Goal: Check status: Check status

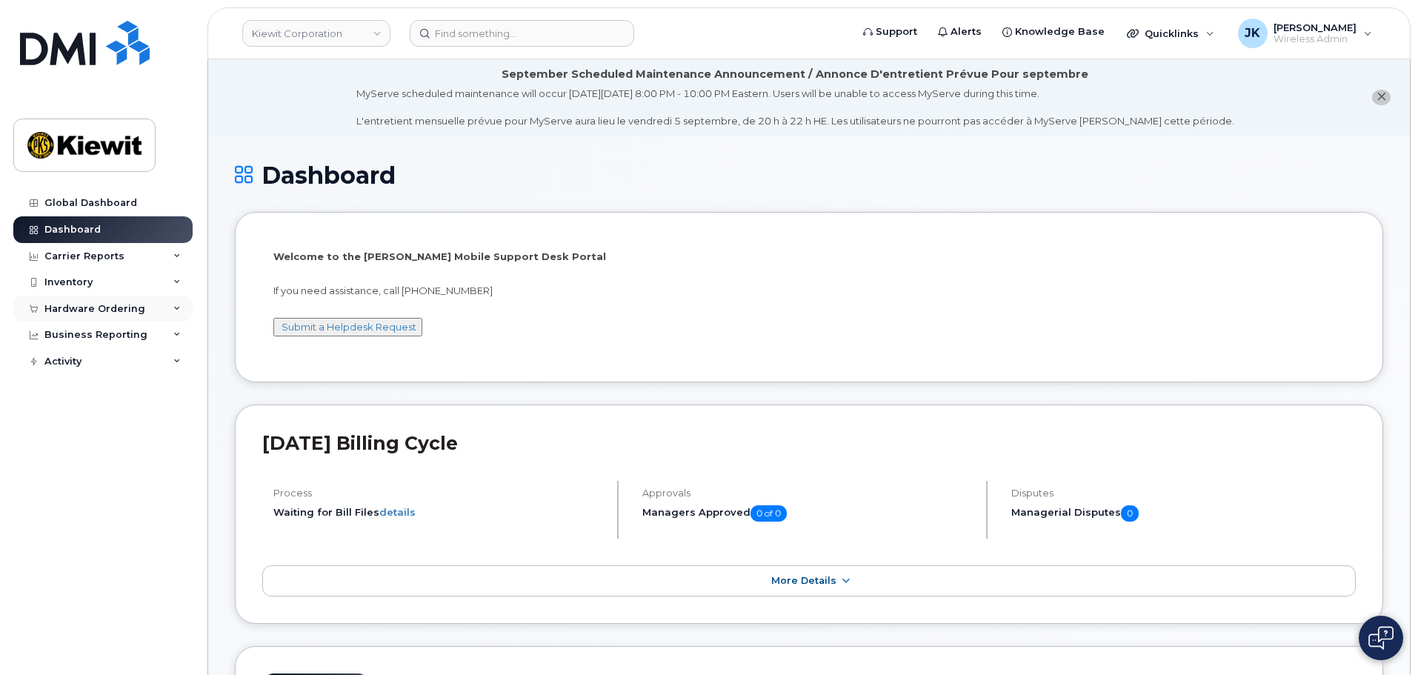
click at [130, 308] on div "Hardware Ordering" at bounding box center [94, 309] width 101 height 12
click at [104, 363] on link "Orders" at bounding box center [115, 365] width 153 height 28
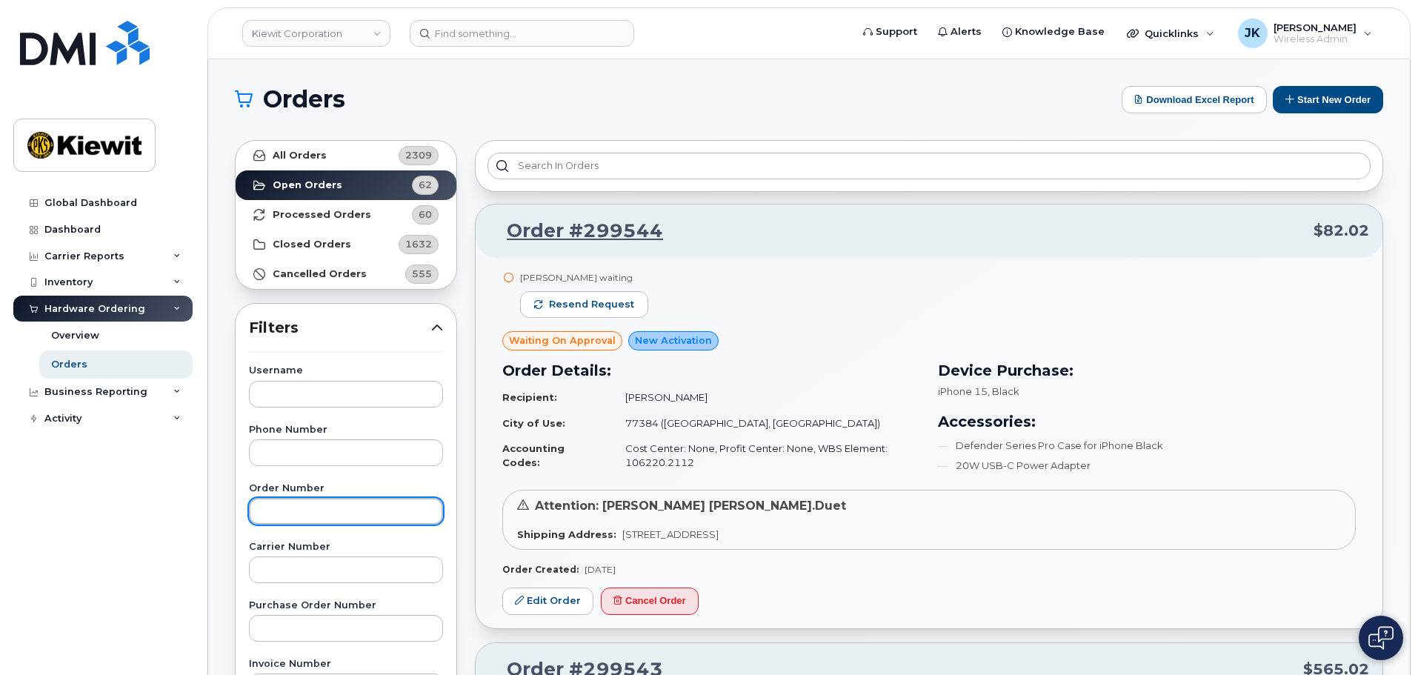
click at [342, 508] on input "text" at bounding box center [346, 511] width 194 height 27
paste input "299290"
type input "299290"
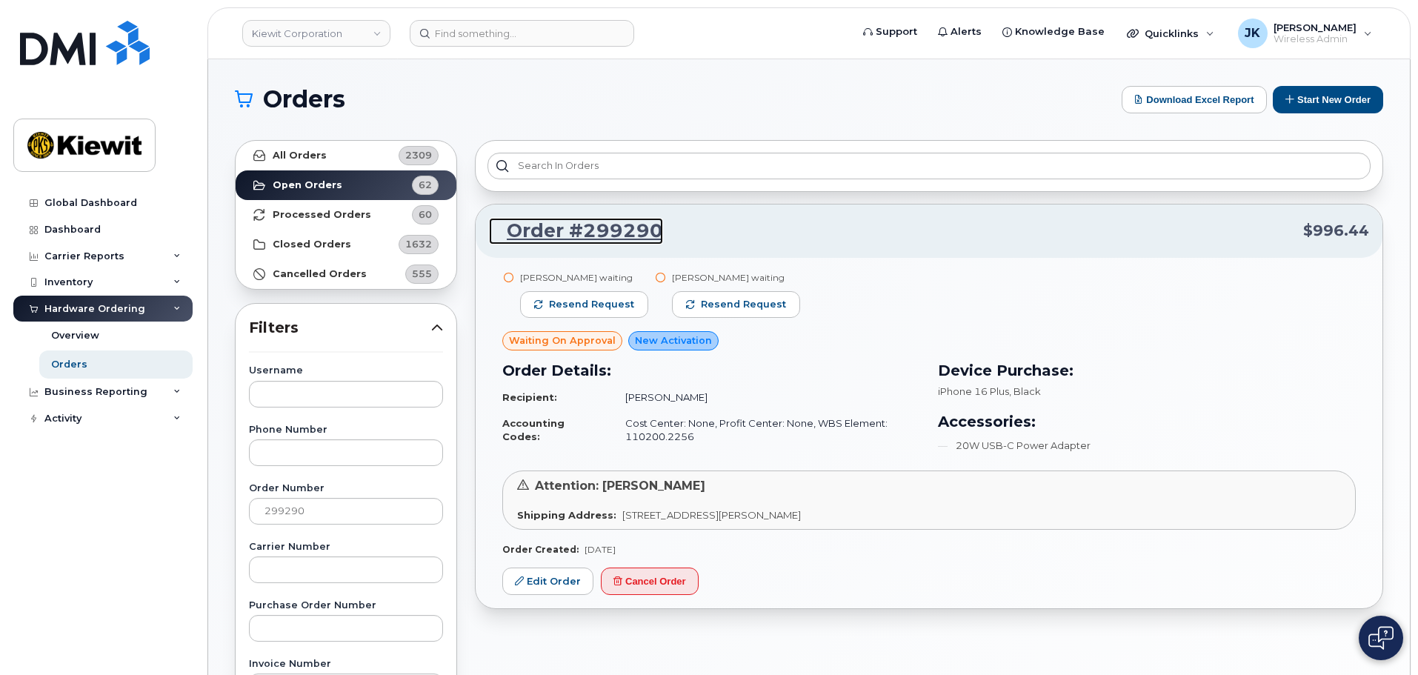
click at [610, 231] on link "Order #299290" at bounding box center [576, 231] width 174 height 27
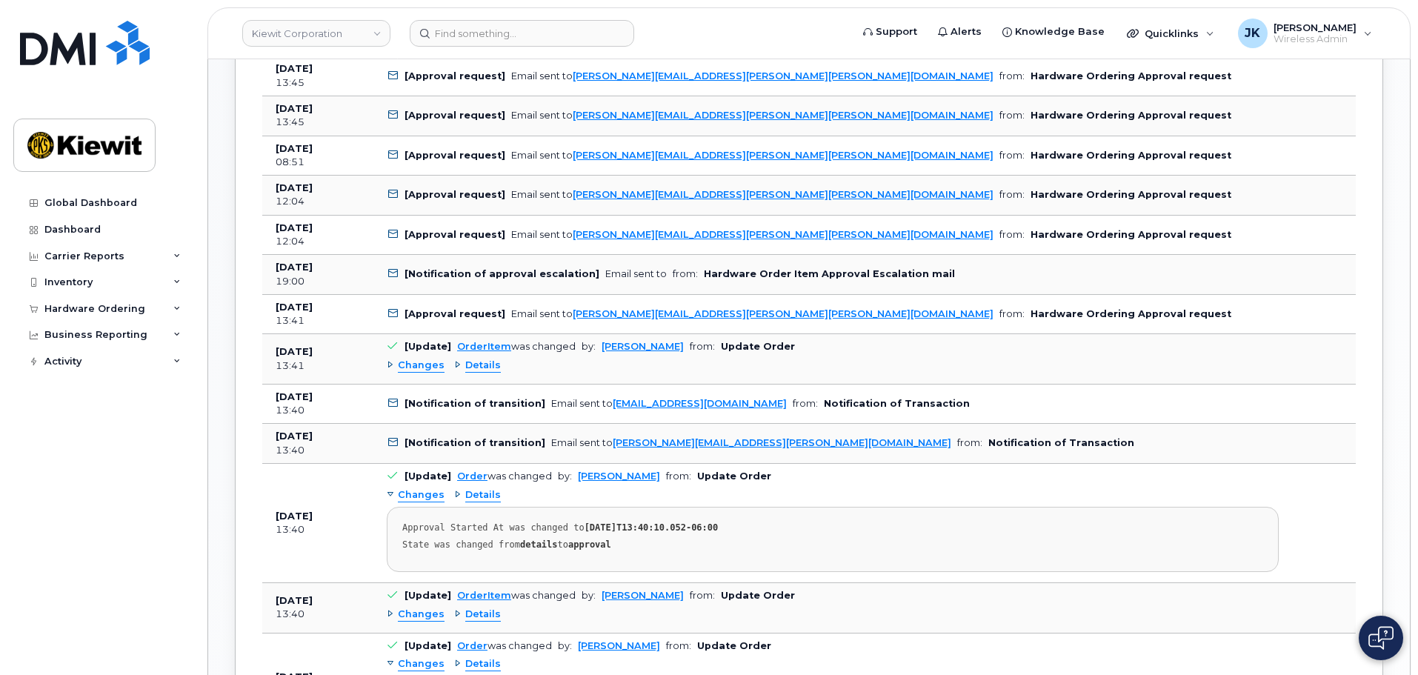
scroll to position [963, 0]
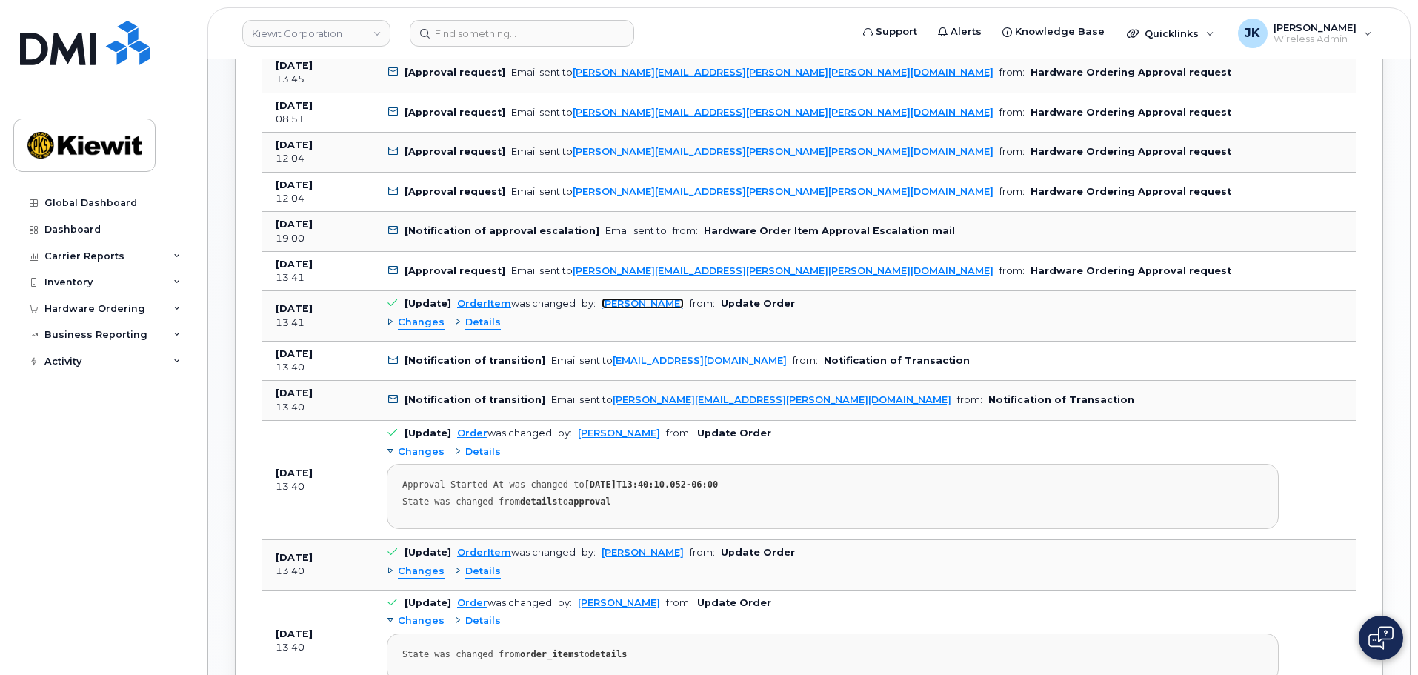
click at [645, 305] on link "[PERSON_NAME]" at bounding box center [643, 303] width 82 height 11
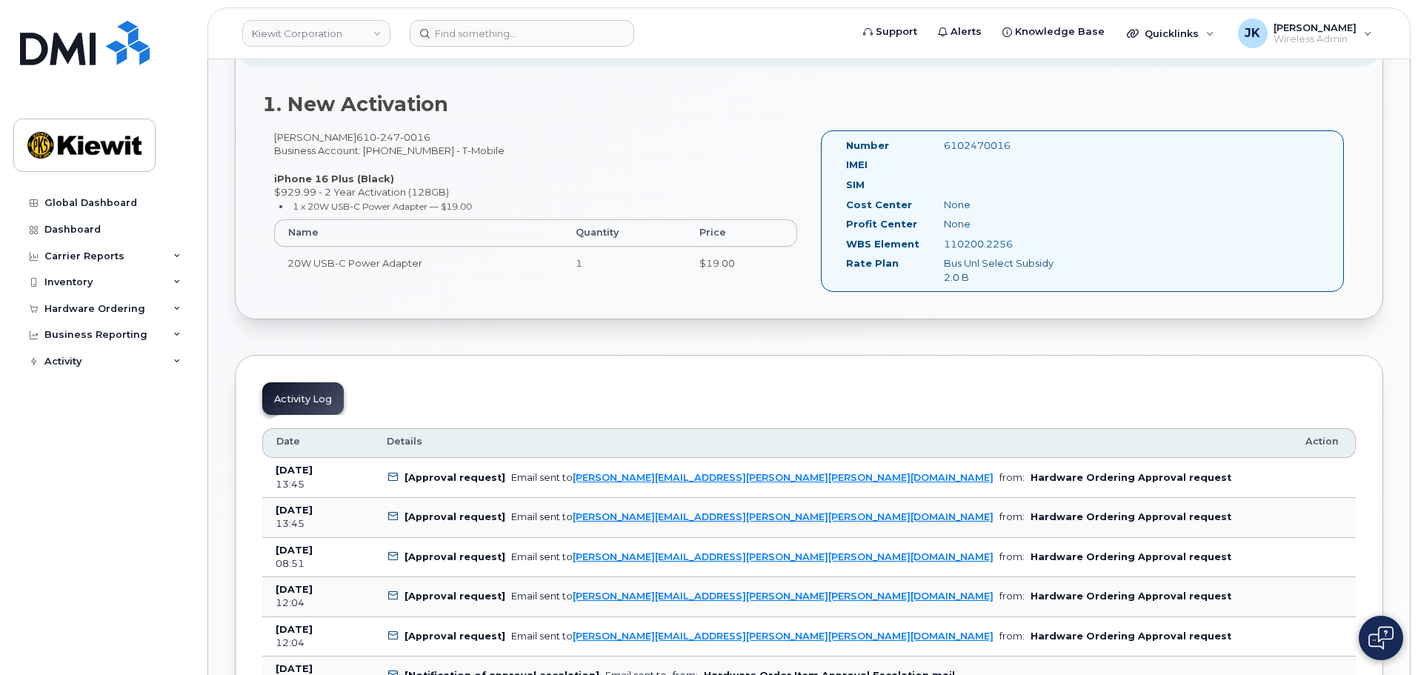
scroll to position [74, 0]
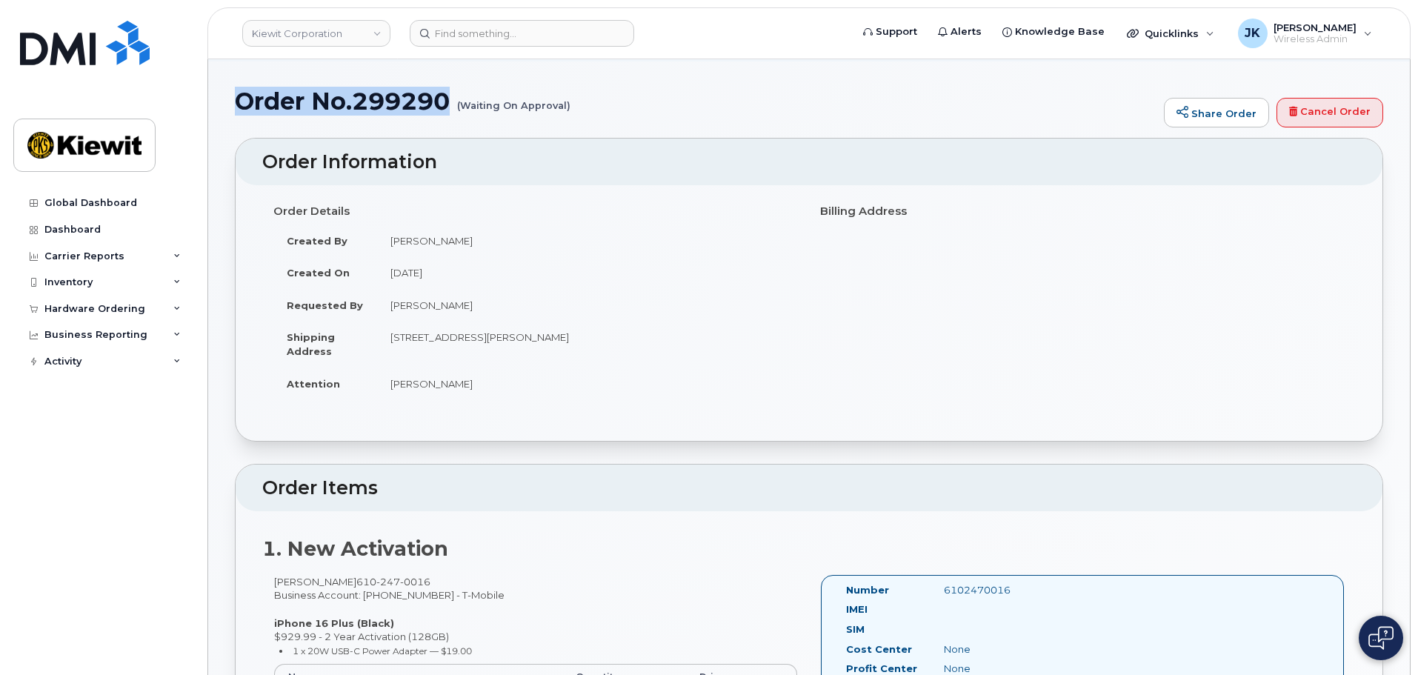
drag, startPoint x: 238, startPoint y: 99, endPoint x: 458, endPoint y: 98, distance: 220.1
click at [458, 98] on h1 "Order No.299290 (Waiting On Approval)" at bounding box center [696, 101] width 922 height 26
copy h1 "Order No.299290"
click at [690, 529] on div "1. New Activation [PERSON_NAME] [PHONE_NUMBER] Business Account: [PHONE_NUMBER]…" at bounding box center [809, 637] width 1147 height 252
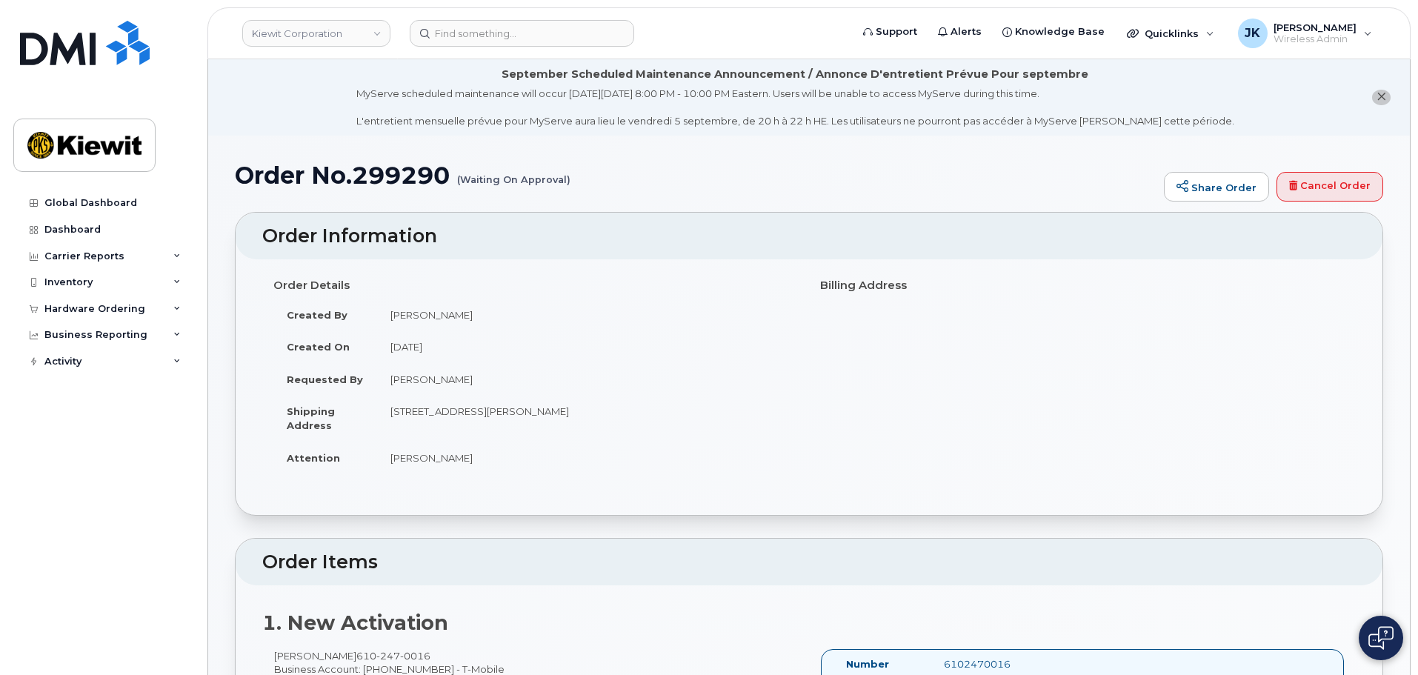
click at [785, 185] on h1 "Order No.299290 (Waiting On Approval)" at bounding box center [696, 175] width 922 height 26
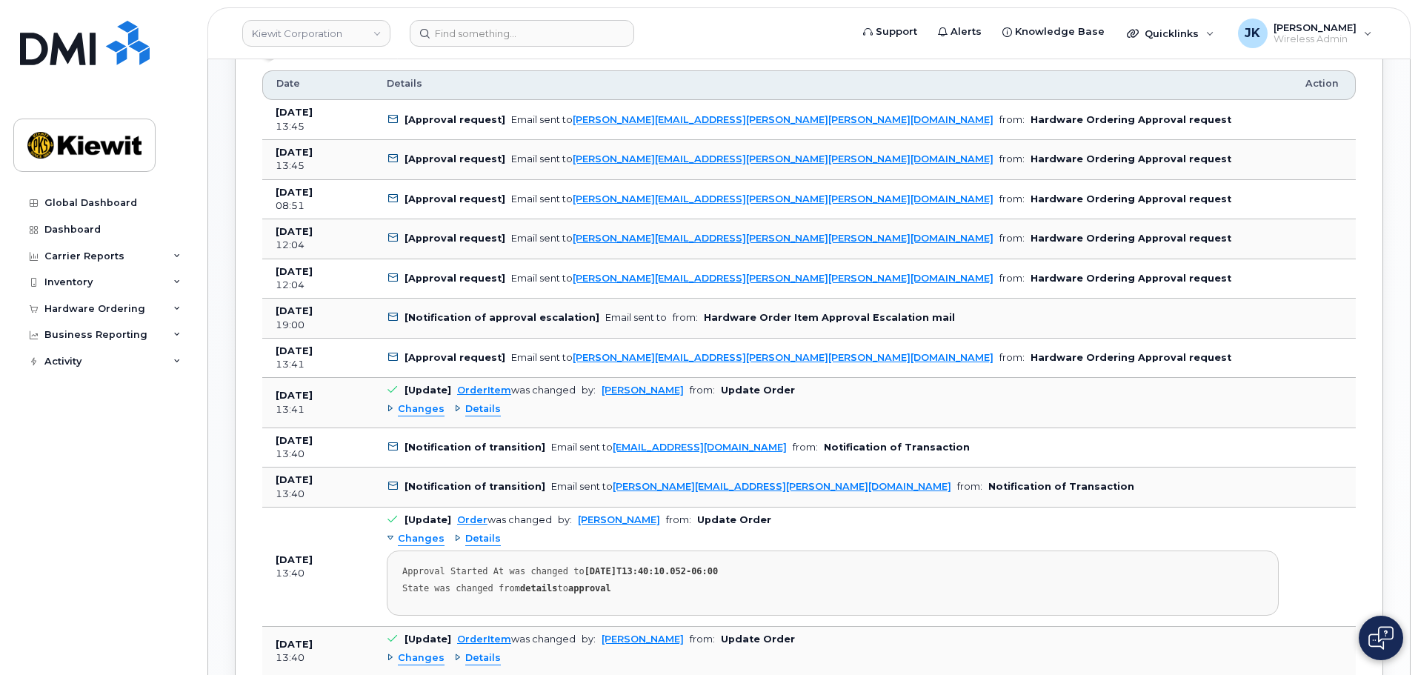
scroll to position [741, 0]
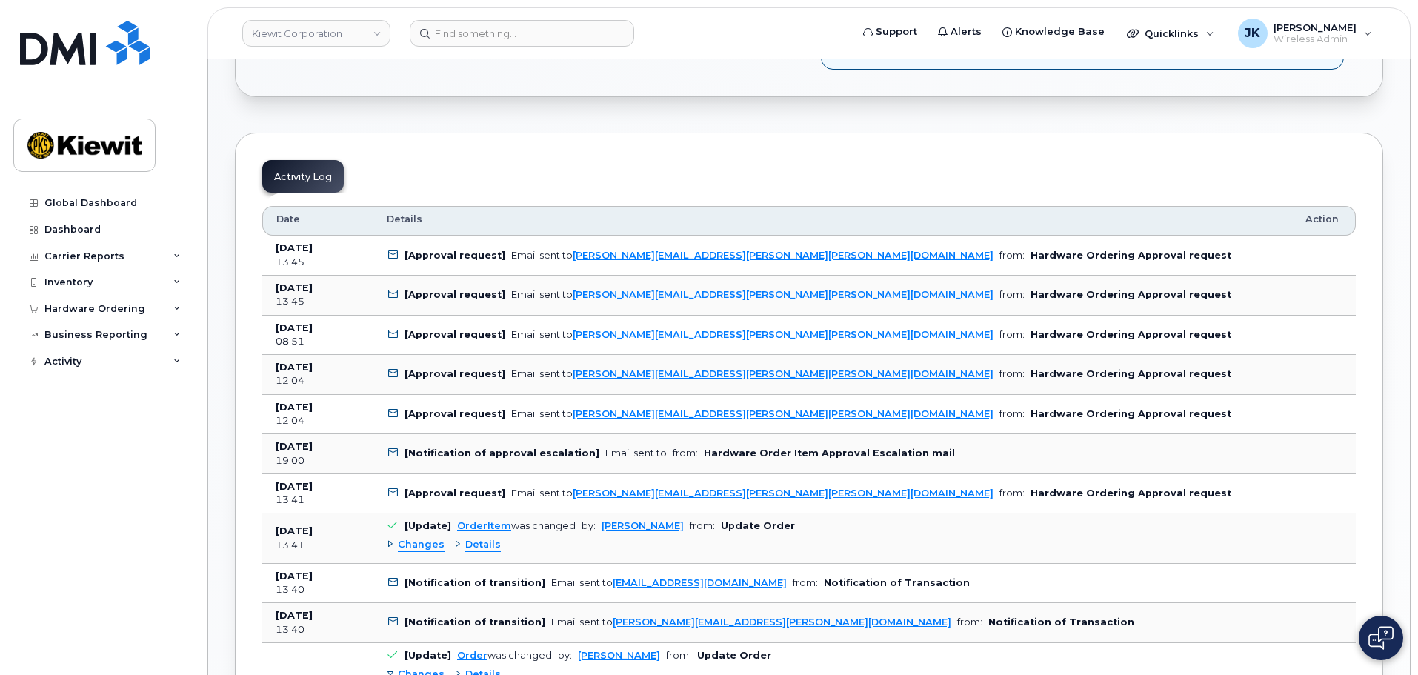
click at [1378, 631] on img at bounding box center [1381, 638] width 25 height 24
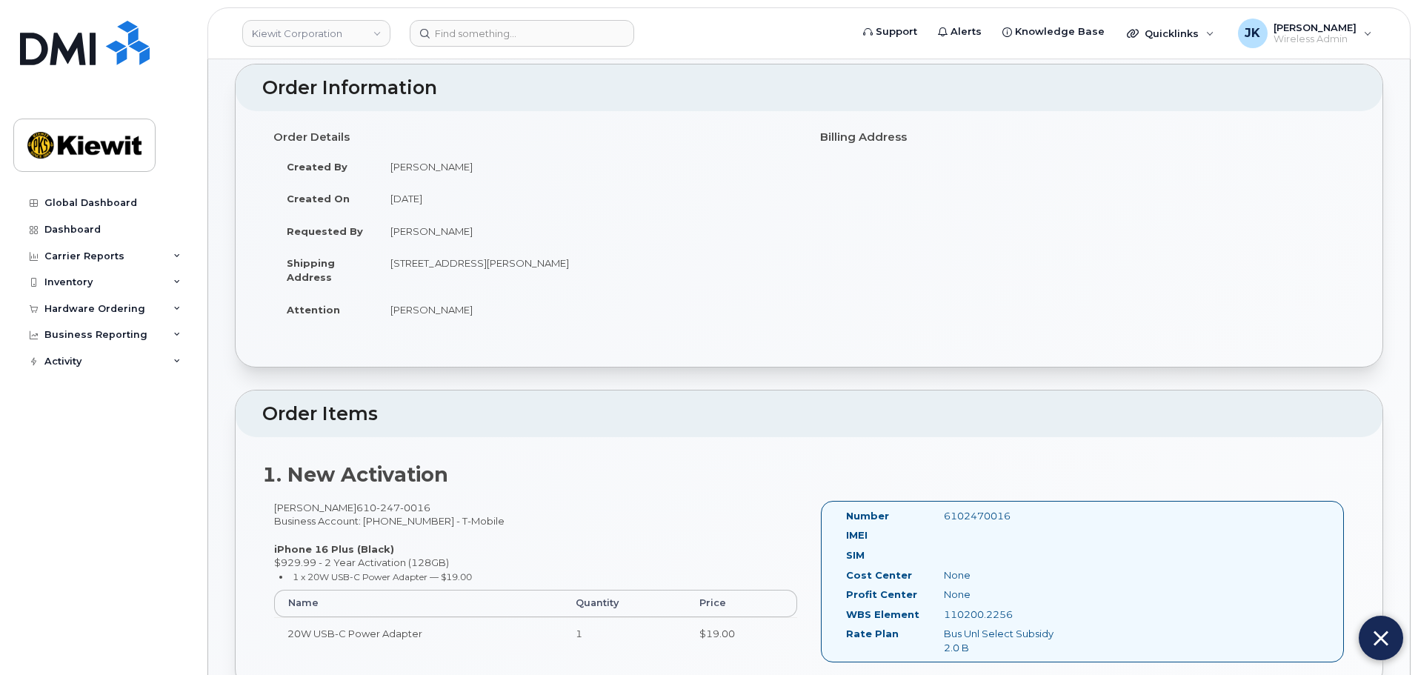
scroll to position [0, 0]
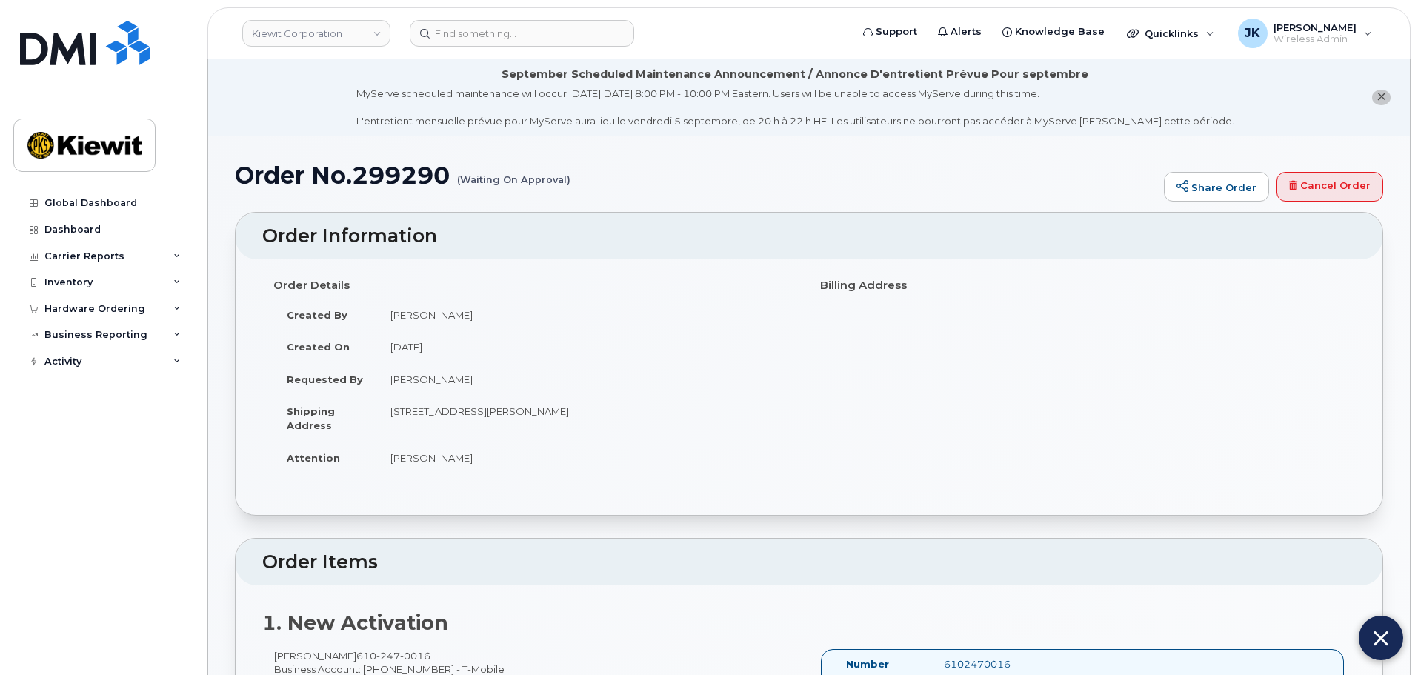
click at [1054, 184] on h1 "Order No.299290 (Waiting On Approval)" at bounding box center [696, 175] width 922 height 26
